Goal: Answer question/provide support: Share knowledge or assist other users

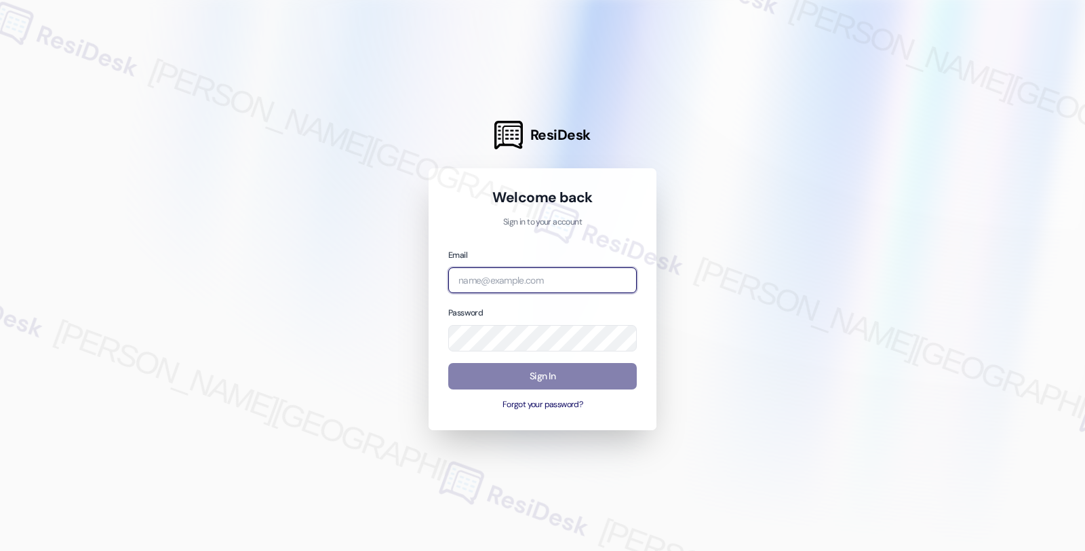
click at [553, 268] on input "email" at bounding box center [542, 280] width 189 height 26
type input "automated-surveys-orion_housing-fides.[PERSON_NAME]@orion_[DOMAIN_NAME]"
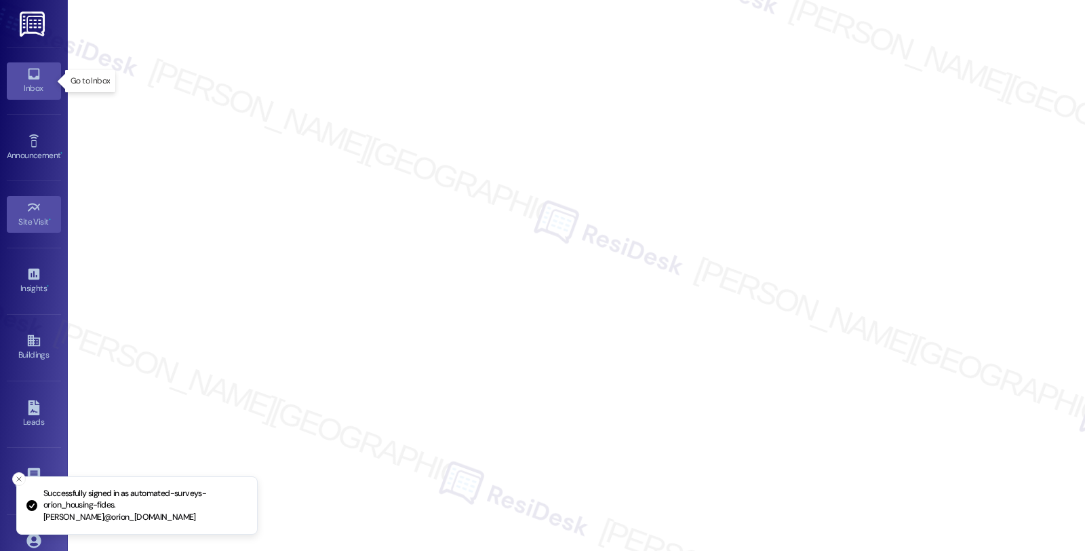
click at [26, 76] on icon at bounding box center [33, 73] width 15 height 15
